Goal: Find specific page/section: Find specific page/section

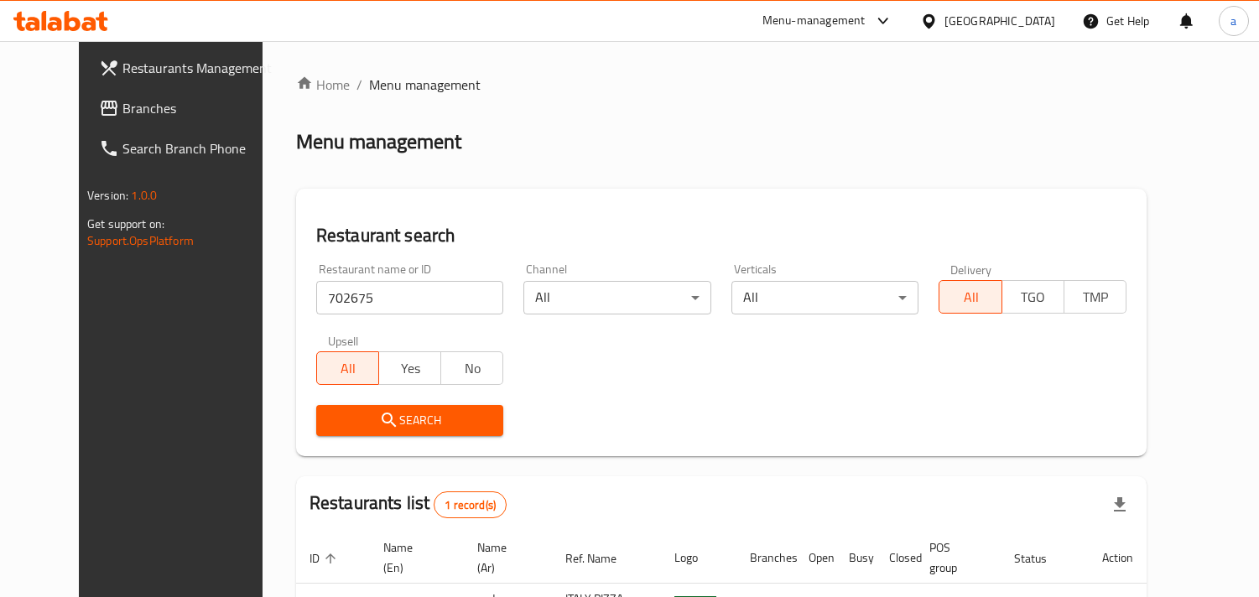
scroll to position [137, 0]
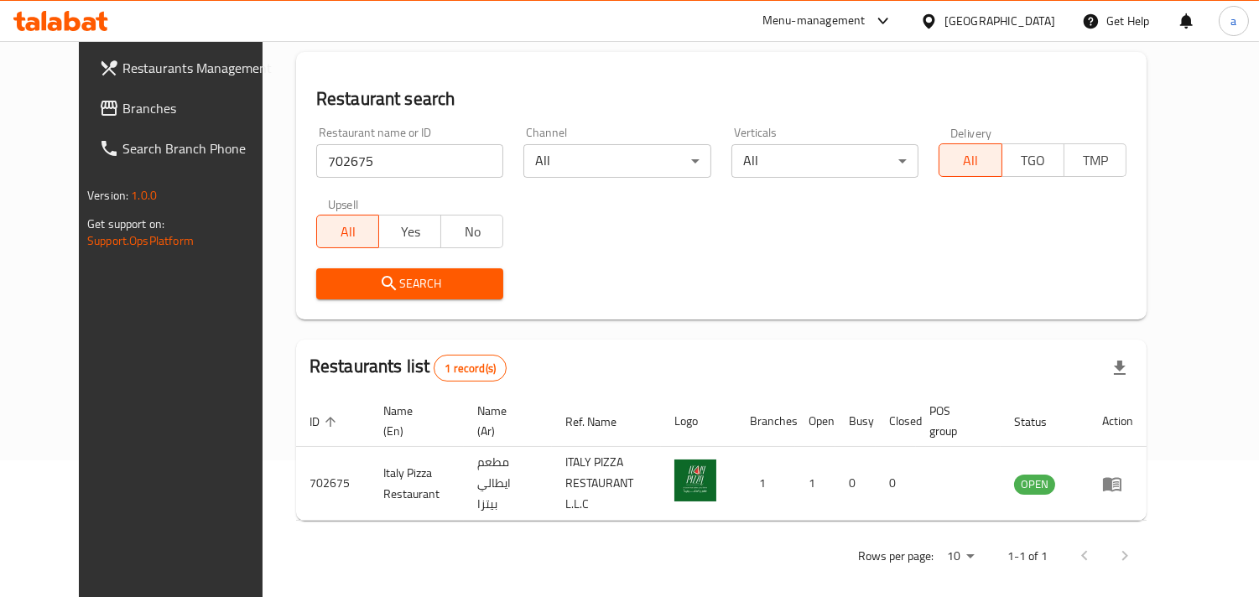
click at [1007, 28] on div "[GEOGRAPHIC_DATA]" at bounding box center [999, 21] width 111 height 18
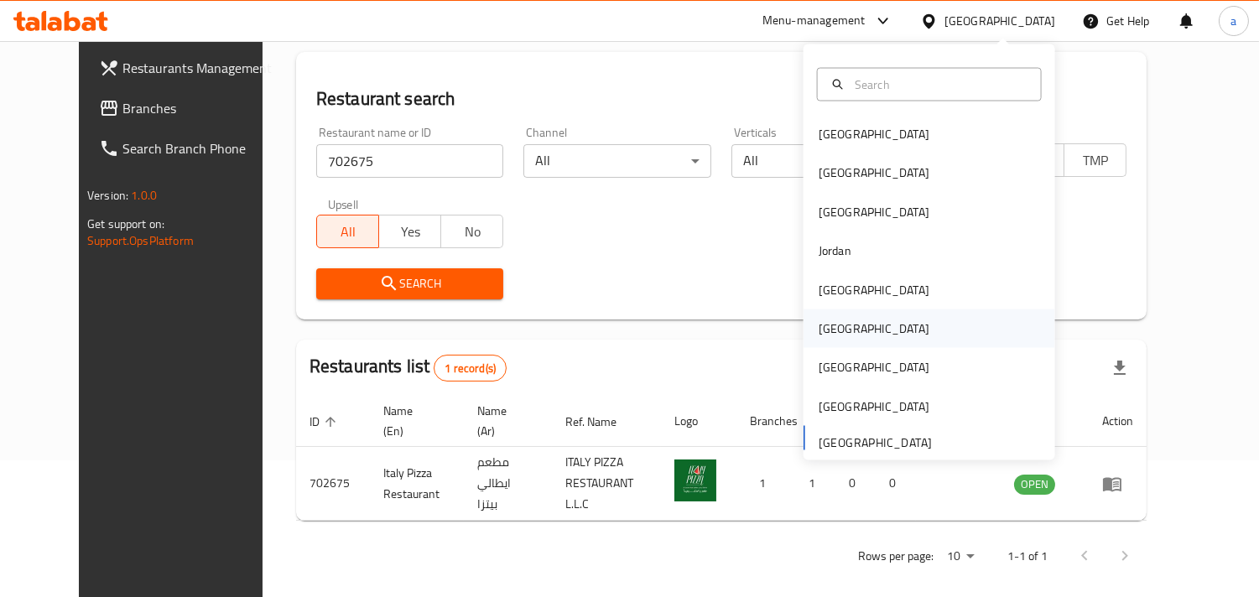
click at [845, 320] on div "[GEOGRAPHIC_DATA]" at bounding box center [874, 328] width 138 height 39
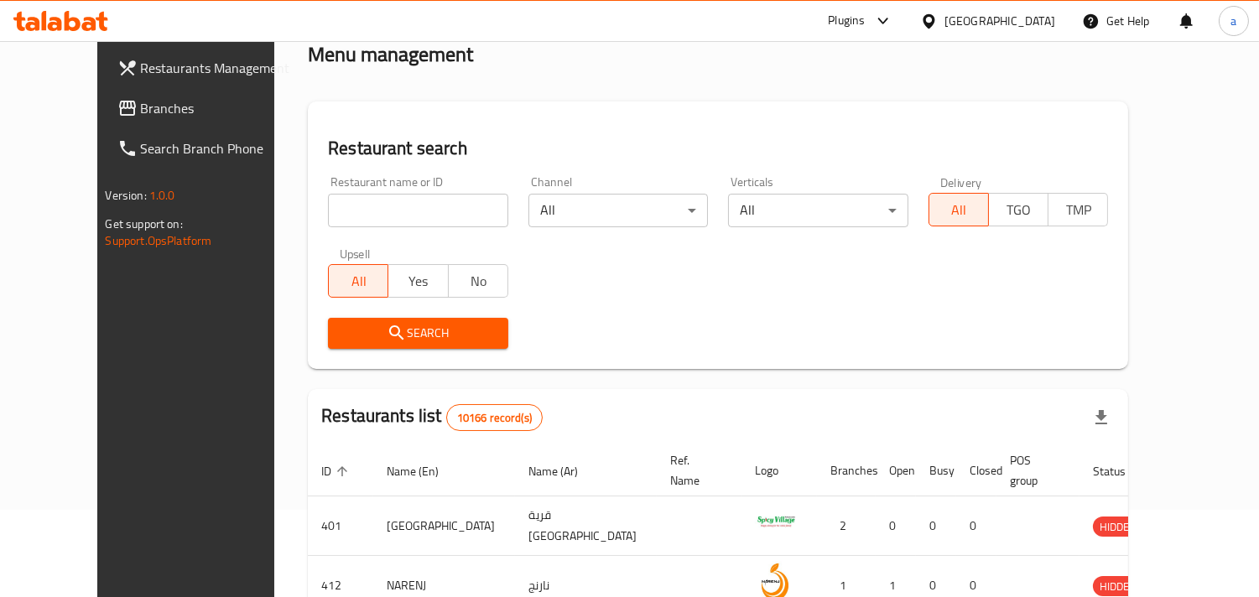
scroll to position [137, 0]
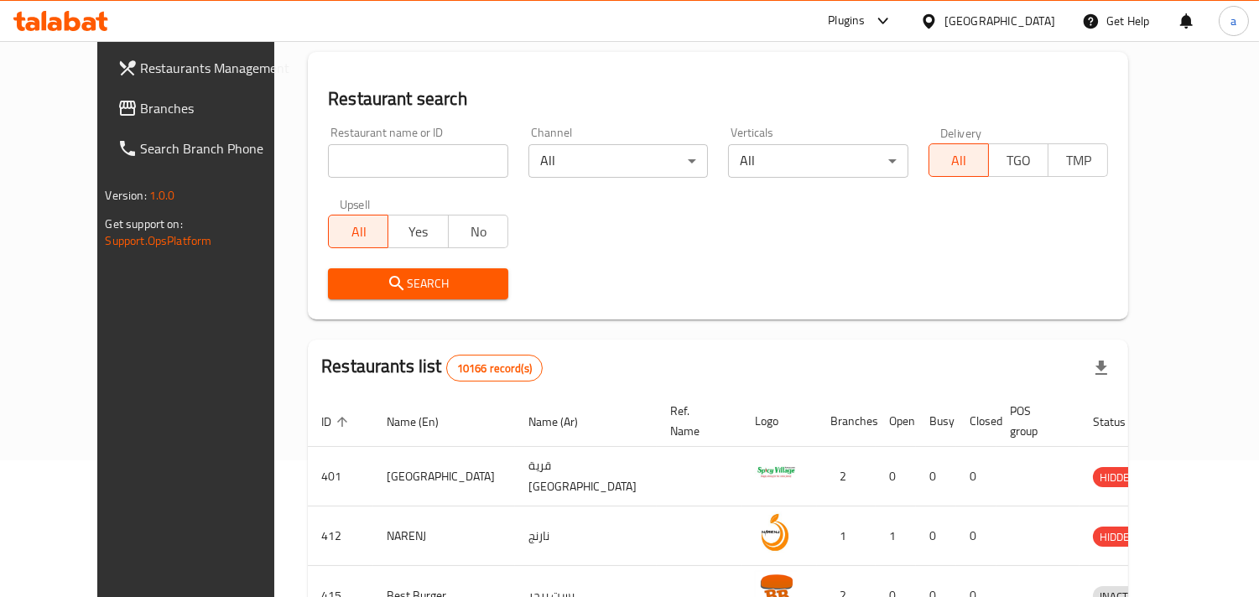
click at [154, 107] on span "Branches" at bounding box center [217, 108] width 153 height 20
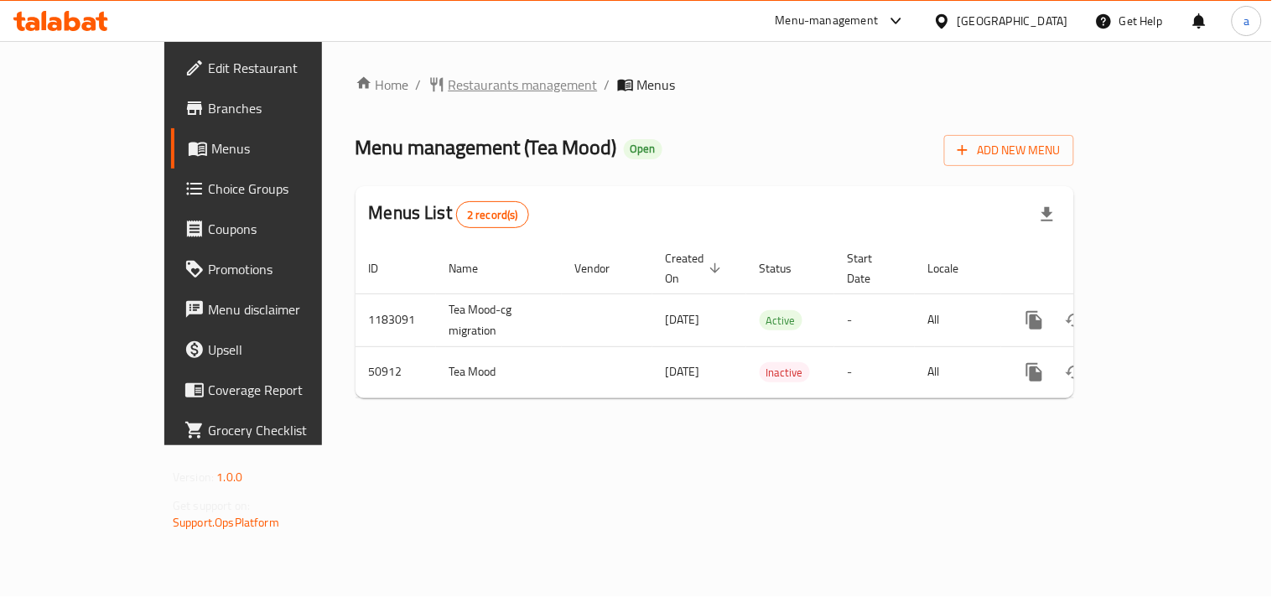
click at [449, 86] on span "Restaurants management" at bounding box center [523, 85] width 149 height 20
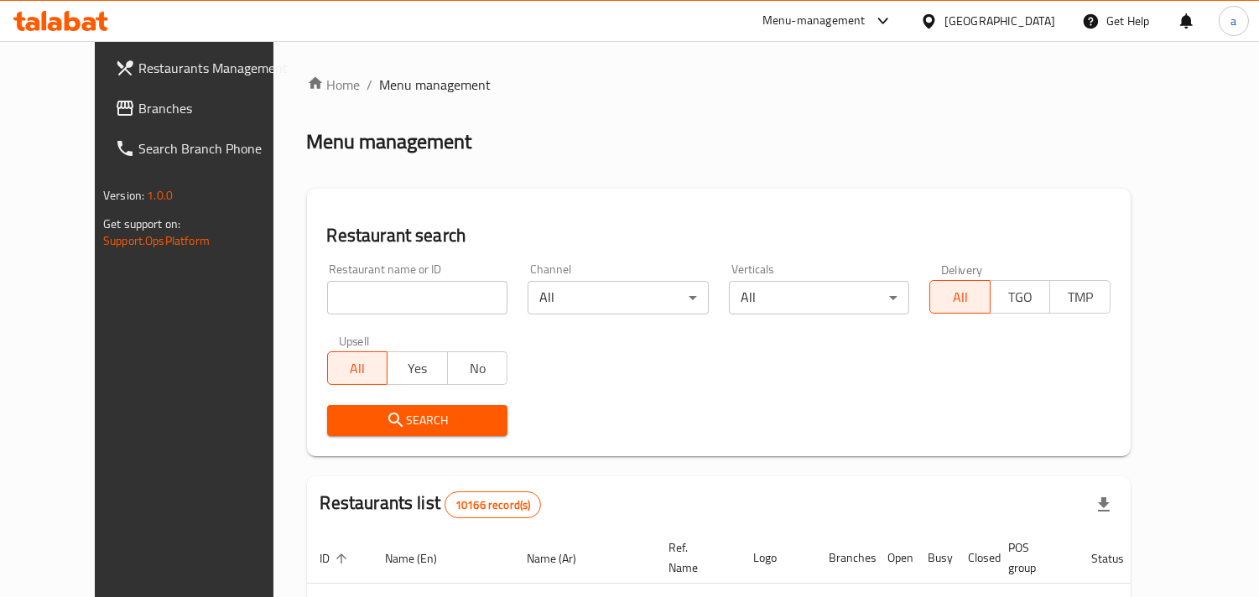
click at [332, 303] on input "search" at bounding box center [417, 298] width 181 height 34
paste input "25574"
type input "25574"
click button "Search" at bounding box center [417, 420] width 181 height 31
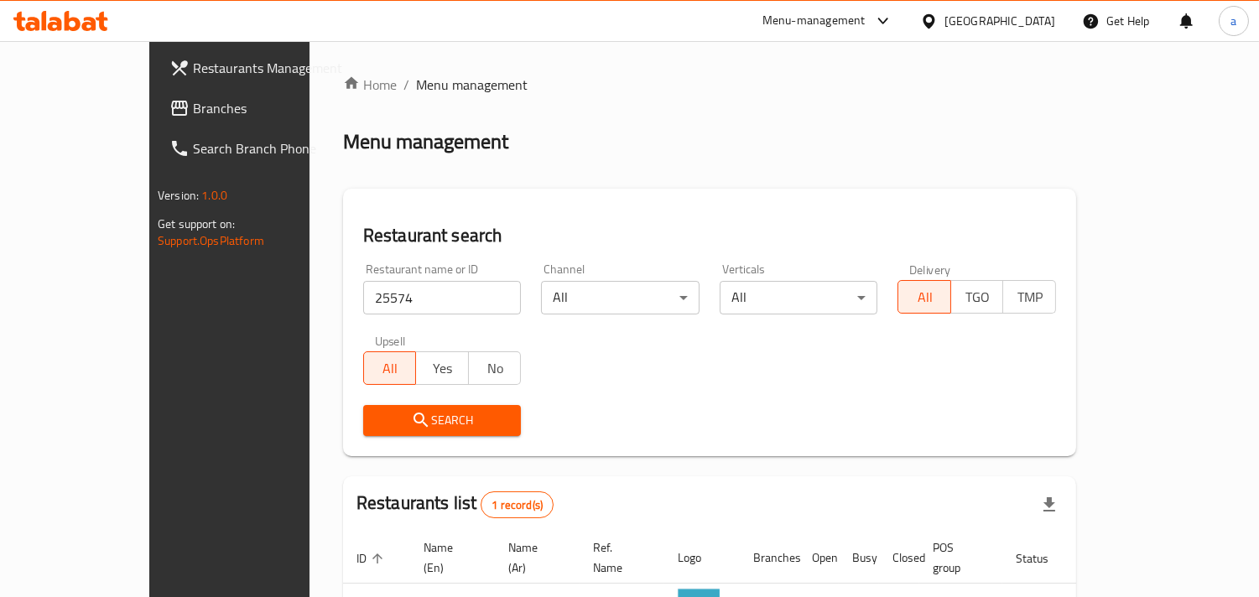
scroll to position [118, 0]
